Goal: Task Accomplishment & Management: Complete application form

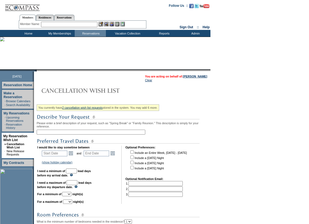
click at [56, 134] on input "text" at bounding box center [91, 132] width 109 height 5
type input "December NYC 2025"
click at [73, 156] on link "Open the calendar popup." at bounding box center [71, 153] width 6 height 6
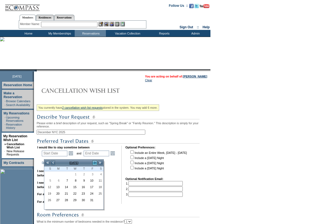
click at [95, 162] on link ">" at bounding box center [94, 162] width 5 height 5
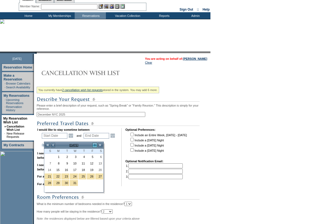
scroll to position [27, 0]
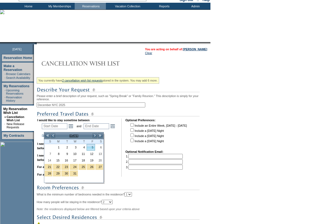
click at [91, 147] on link "5" at bounding box center [91, 147] width 8 height 6
type input "[DATE]"
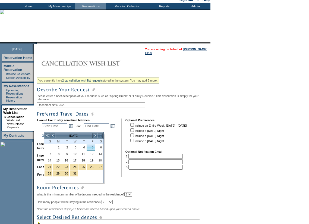
type input "64"
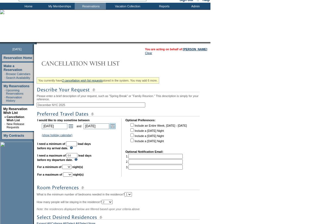
click at [115, 129] on link "Open the calendar popup." at bounding box center [113, 126] width 6 height 6
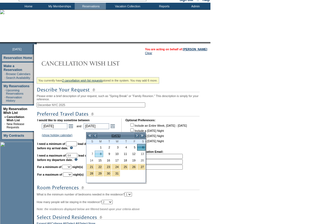
click at [101, 154] on link "8" at bounding box center [99, 154] width 8 height 6
type input "[DATE]"
type input "66"
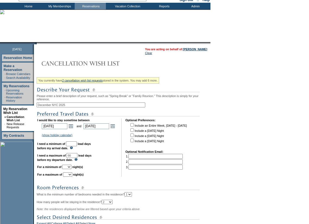
click at [77, 146] on input "text" at bounding box center [71, 143] width 11 height 5
type input "30"
click at [71, 169] on select "1 2 3 4 5 6 7 8 9 10 11 12 13 14" at bounding box center [66, 167] width 9 height 4
select select "2"
click at [69, 169] on select "1 2 3 4 5 6 7 8 9 10 11 12 13 14" at bounding box center [66, 167] width 9 height 4
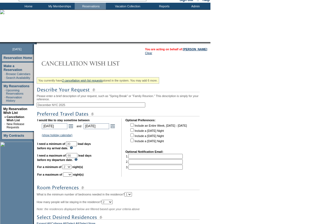
click at [72, 177] on select "1 2 3 4 5 6 7 8 9 10 11 12 13 14" at bounding box center [67, 174] width 9 height 4
select select "2"
click at [70, 177] on select "1 2 3 4 5 6 7 8 9 10 11 12 13 14" at bounding box center [67, 174] width 9 height 4
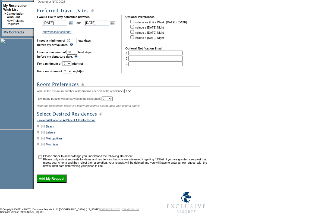
scroll to position [136, 0]
click at [41, 140] on td at bounding box center [39, 138] width 4 height 6
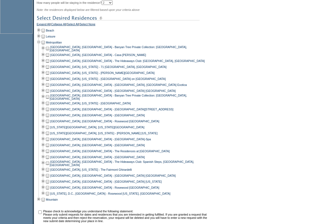
scroll to position [244, 0]
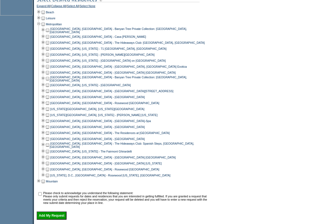
click at [49, 118] on td at bounding box center [47, 115] width 4 height 6
click at [42, 196] on input "checkbox" at bounding box center [40, 194] width 4 height 4
checkbox input "true"
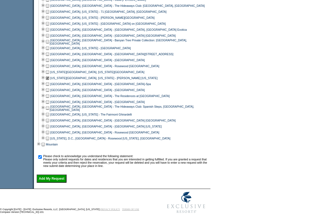
scroll to position [290, 0]
click at [55, 176] on input "Add My Request" at bounding box center [52, 178] width 30 height 8
